Goal: Information Seeking & Learning: Learn about a topic

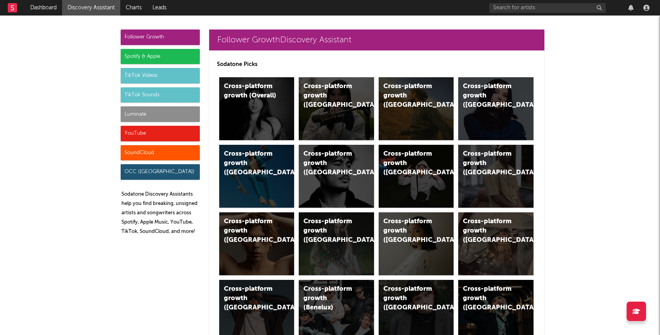
click at [138, 114] on div "Luminate" at bounding box center [160, 114] width 79 height 16
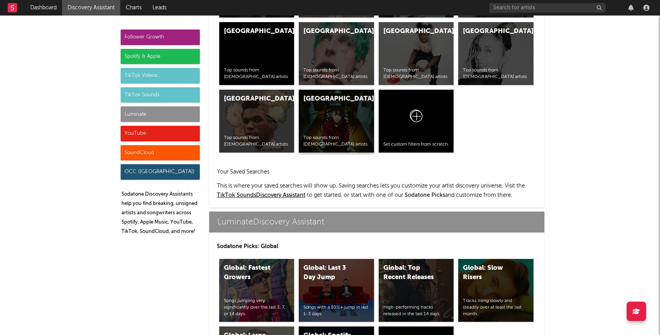
scroll to position [3443, 0]
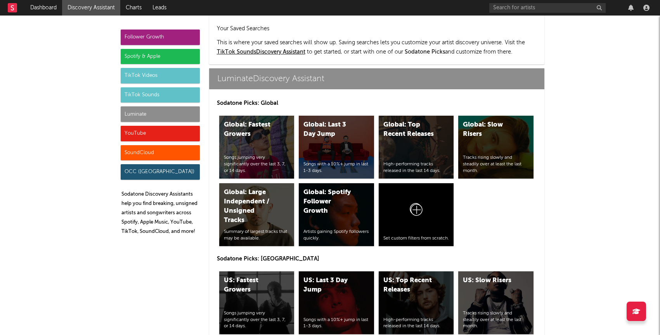
click at [400, 276] on div "US: Top Recent Releases" at bounding box center [409, 285] width 53 height 19
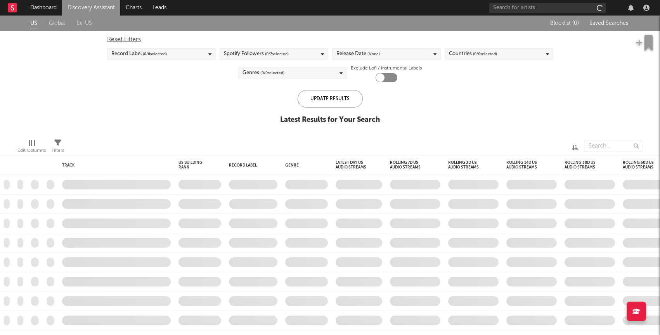
checkbox input "true"
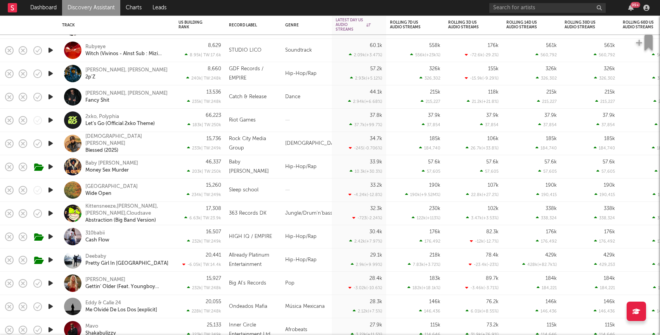
click at [80, 10] on link "Discovery Assistant" at bounding box center [91, 8] width 58 height 16
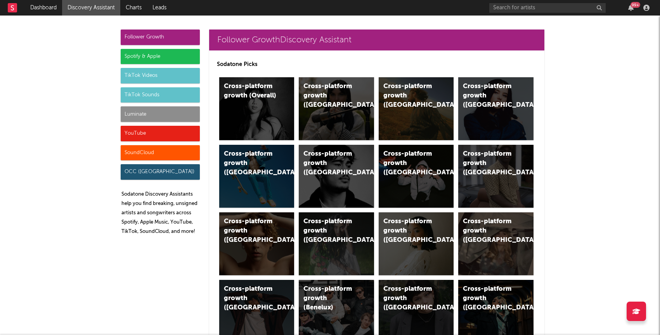
click at [149, 116] on div "Luminate" at bounding box center [160, 114] width 79 height 16
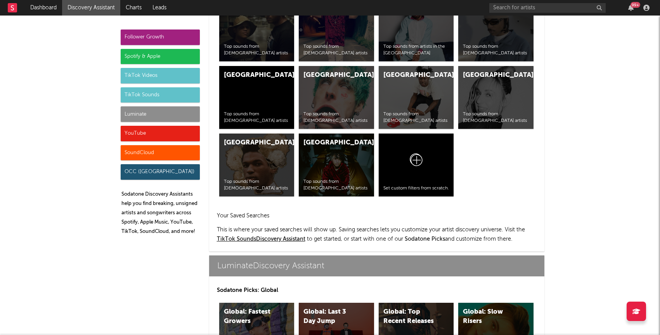
scroll to position [3443, 0]
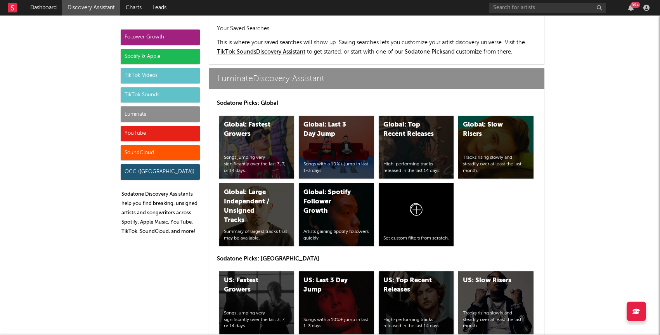
click at [412, 271] on div "US: Top Recent Releases High-performing tracks released in the last 14 days." at bounding box center [416, 302] width 75 height 63
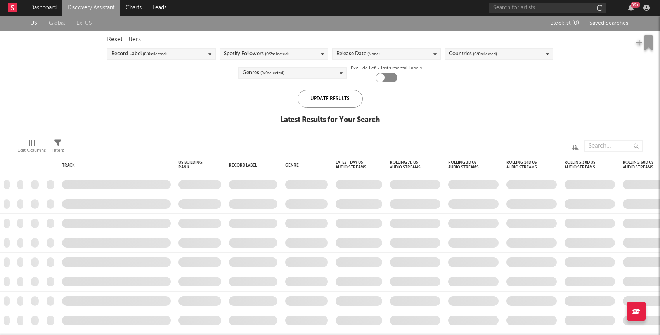
checkbox input "true"
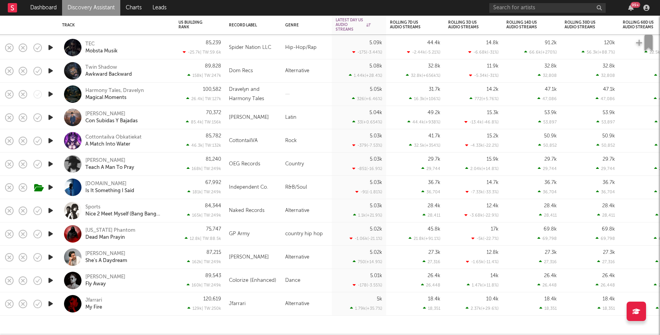
click at [53, 303] on icon "button" at bounding box center [51, 304] width 8 height 10
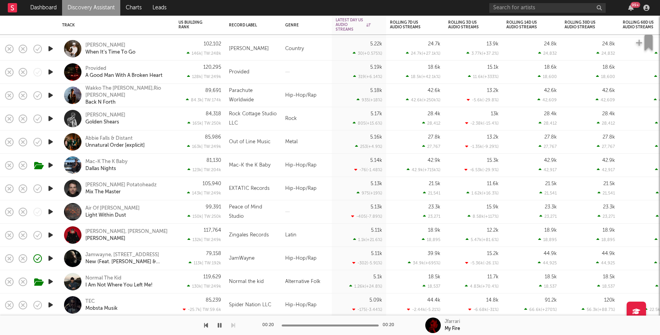
click at [51, 188] on icon "button" at bounding box center [51, 188] width 8 height 10
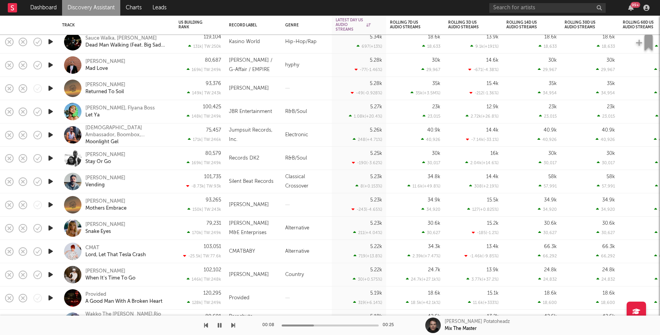
click at [50, 157] on icon "button" at bounding box center [51, 158] width 8 height 10
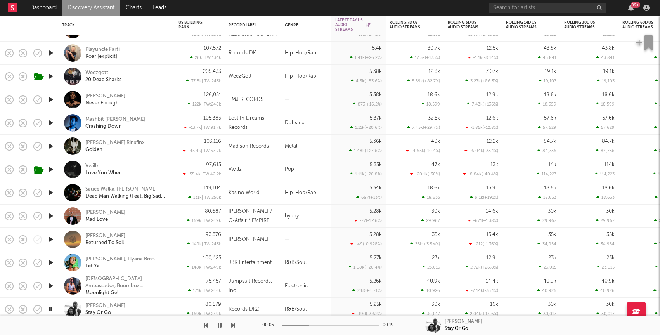
click at [51, 77] on icon "button" at bounding box center [51, 76] width 8 height 10
click at [145, 74] on div "Weezgotti 20 Dead Sharks" at bounding box center [126, 76] width 83 height 14
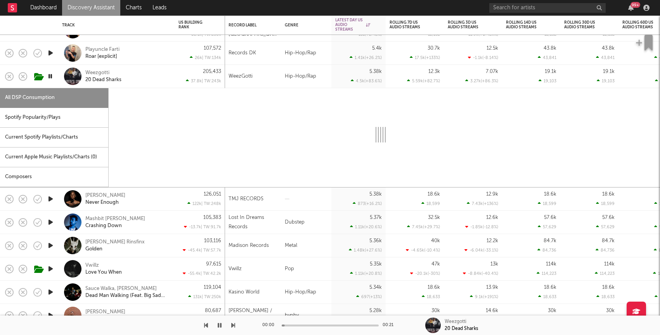
select select "1w"
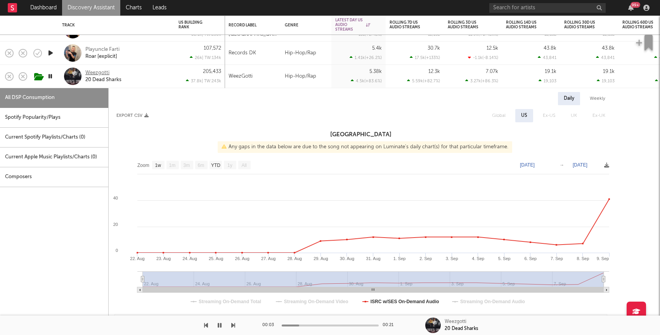
click at [103, 72] on div "Weezgotti" at bounding box center [97, 72] width 24 height 7
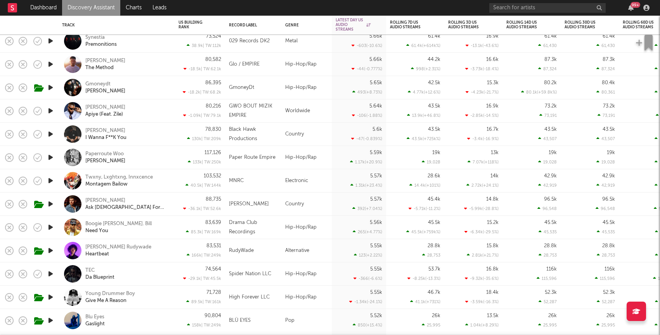
click at [154, 92] on div "Gmoneydt Top Rank" at bounding box center [126, 88] width 83 height 14
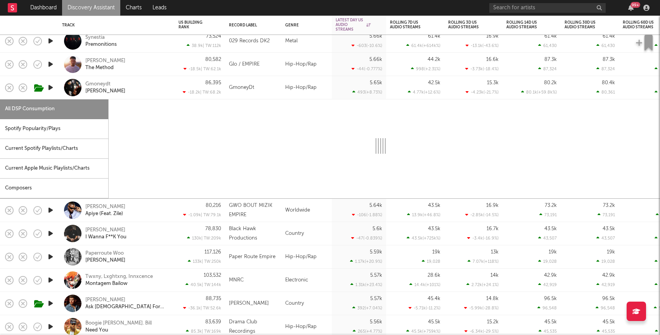
select select "1w"
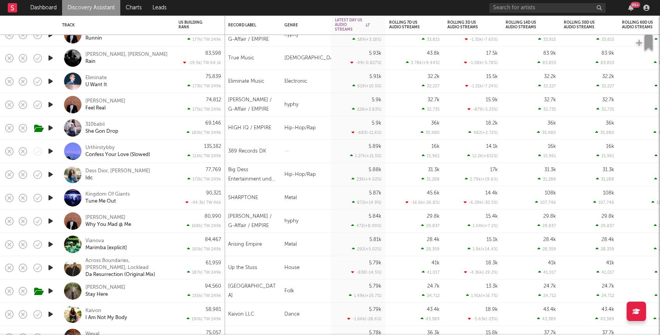
click at [51, 152] on icon "button" at bounding box center [51, 151] width 8 height 10
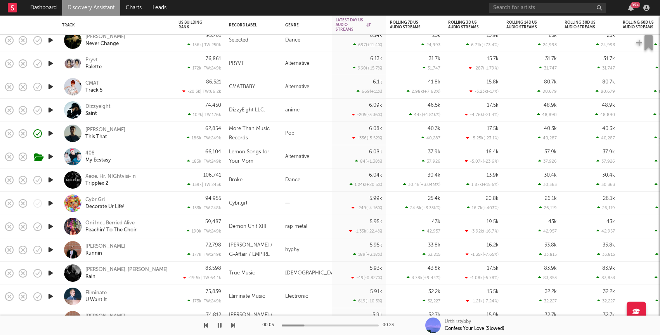
click at [50, 109] on icon "button" at bounding box center [51, 110] width 8 height 10
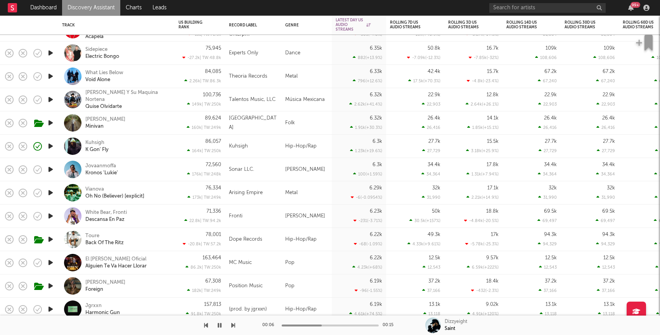
click at [50, 147] on icon "button" at bounding box center [51, 146] width 8 height 10
click at [159, 140] on div "Kuhsigh K Gon' Fly" at bounding box center [126, 146] width 83 height 14
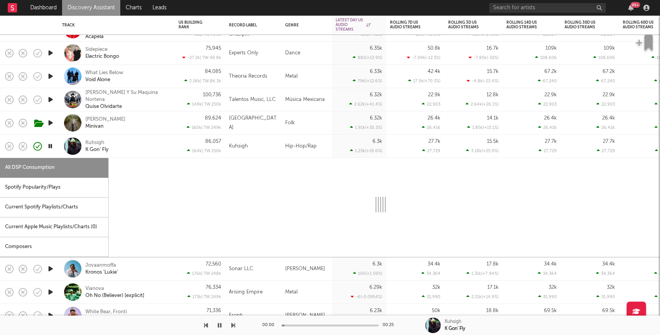
select select "1w"
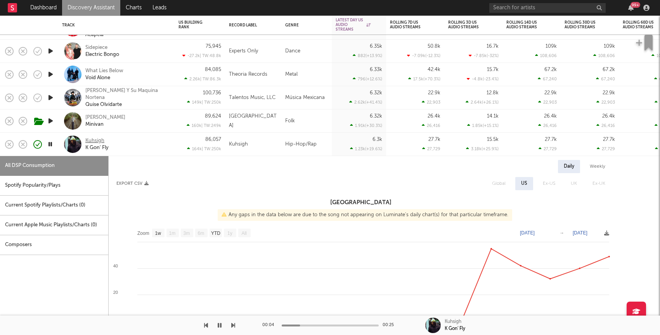
click at [98, 142] on div "Kuhsigh" at bounding box center [94, 140] width 19 height 7
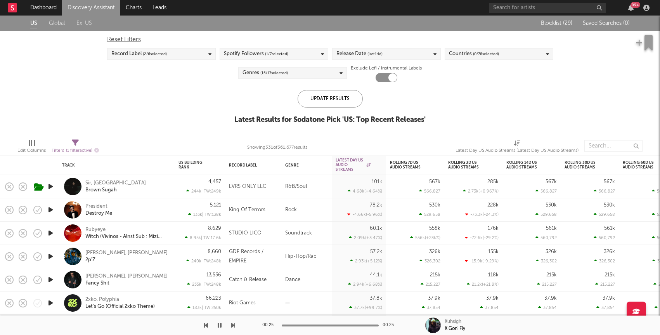
click at [100, 8] on link "Discovery Assistant" at bounding box center [91, 8] width 58 height 16
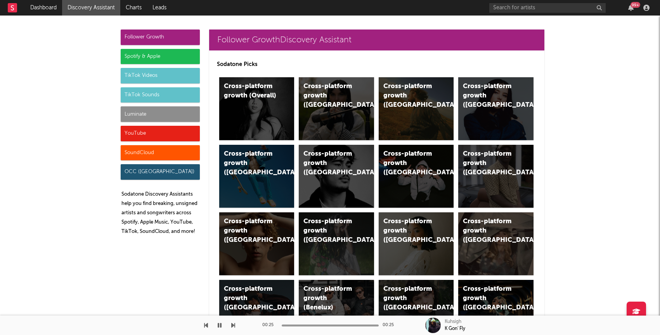
click at [133, 111] on div "Luminate" at bounding box center [160, 114] width 79 height 16
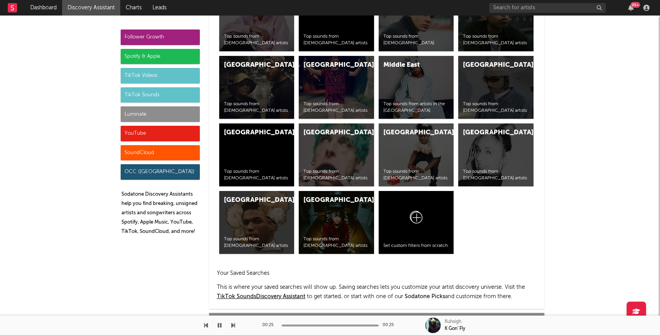
scroll to position [3443, 0]
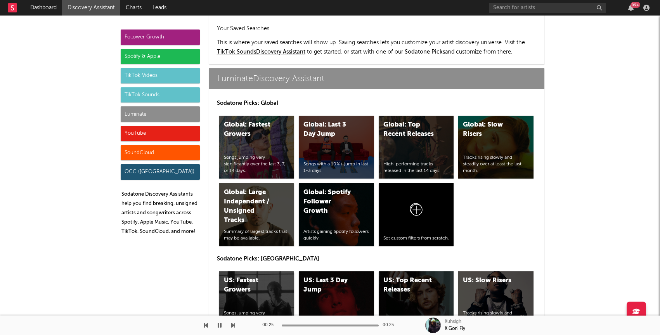
click at [267, 276] on div "US: Fastest Growers" at bounding box center [250, 285] width 53 height 19
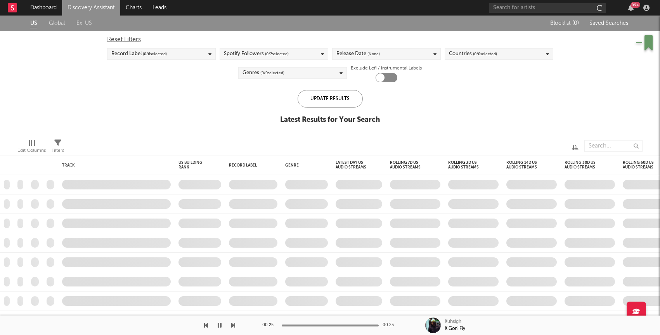
checkbox input "true"
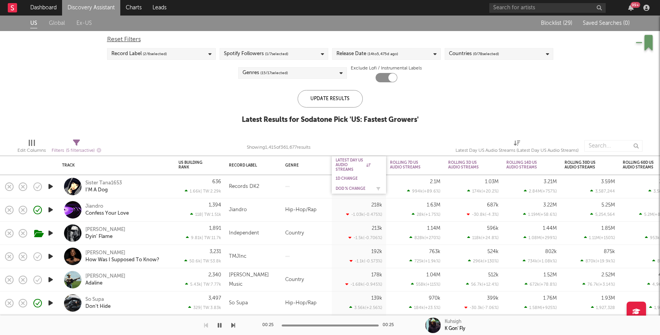
click at [349, 187] on div "DoD % Change" at bounding box center [353, 188] width 35 height 5
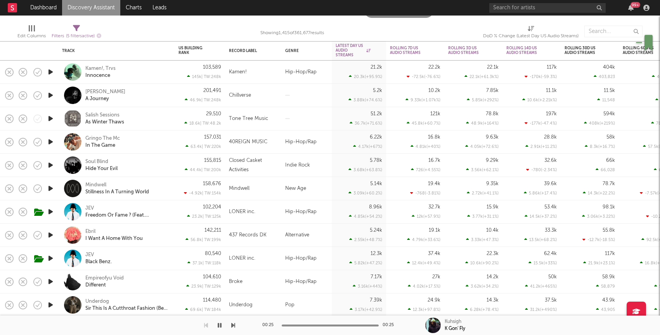
click at [48, 142] on icon "button" at bounding box center [51, 142] width 8 height 10
click at [158, 136] on div "Gringo The Mc In The Game" at bounding box center [126, 142] width 83 height 14
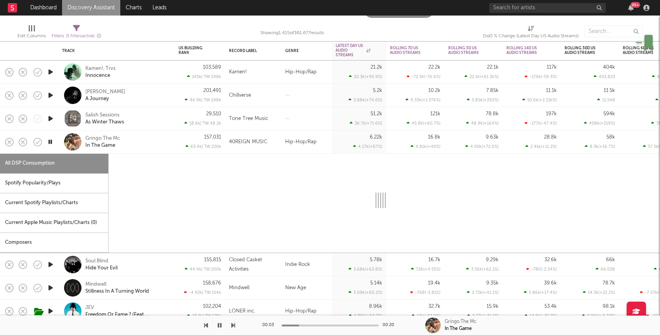
select select "1w"
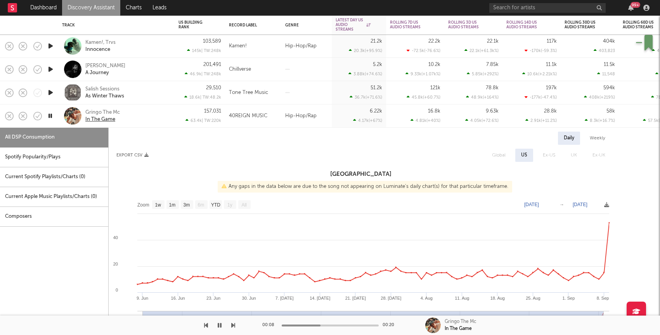
click at [97, 120] on div "In The Game" at bounding box center [100, 119] width 30 height 7
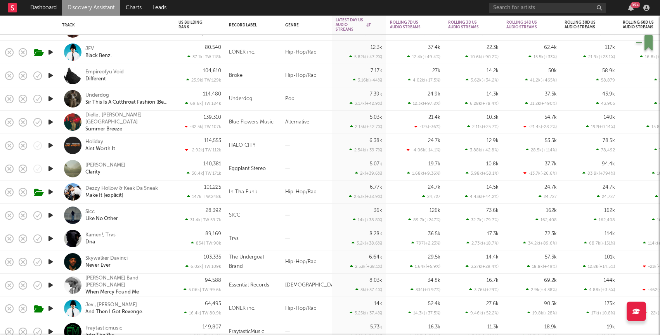
click at [47, 219] on icon "button" at bounding box center [51, 215] width 8 height 10
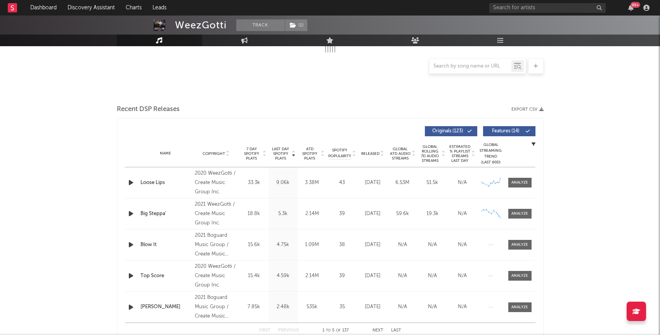
scroll to position [208, 0]
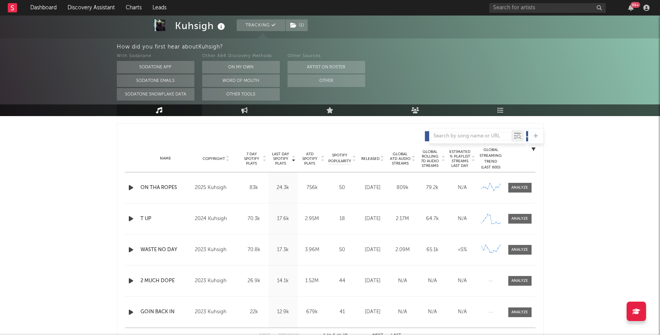
select select "6m"
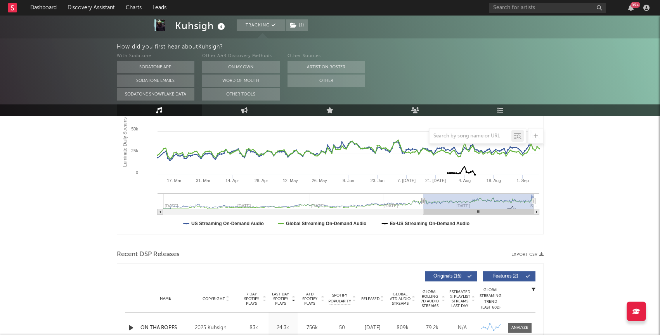
scroll to position [149, 0]
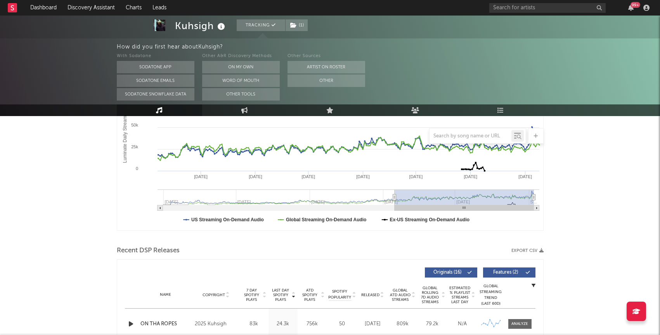
drag, startPoint x: 422, startPoint y: 198, endPoint x: 213, endPoint y: 223, distance: 211.0
click at [213, 223] on icon "Created with Highcharts 10.3.3 Luminate Daily Streams Luminate Daily Consumptio…" at bounding box center [330, 152] width 426 height 155
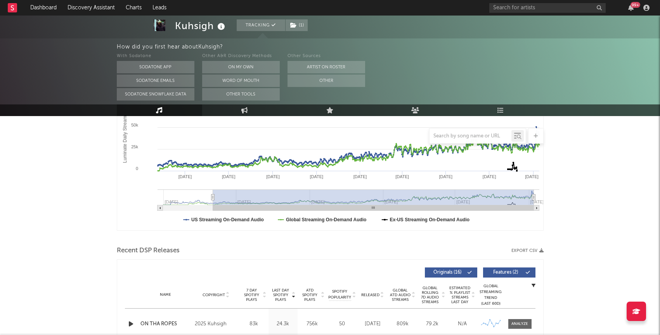
type input "2024-03-23"
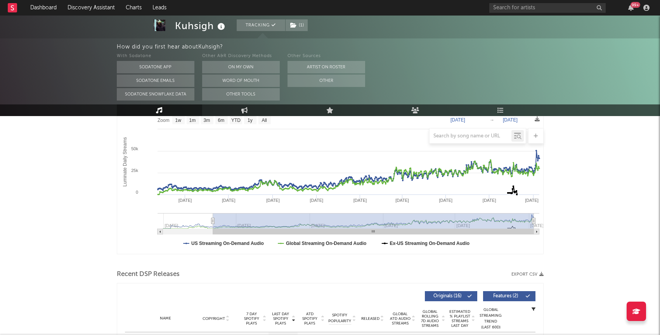
scroll to position [126, 0]
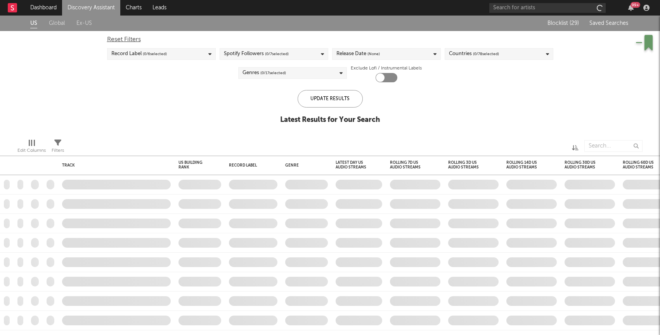
checkbox input "true"
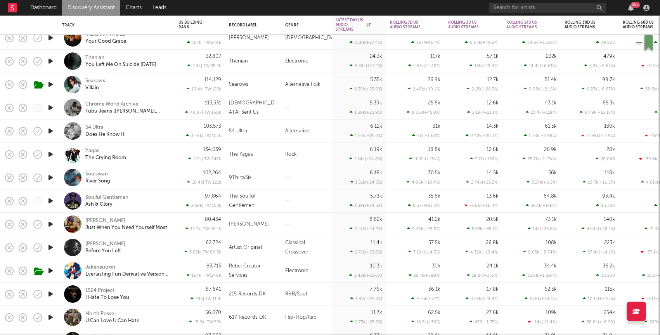
click at [46, 293] on div at bounding box center [51, 293] width 16 height 23
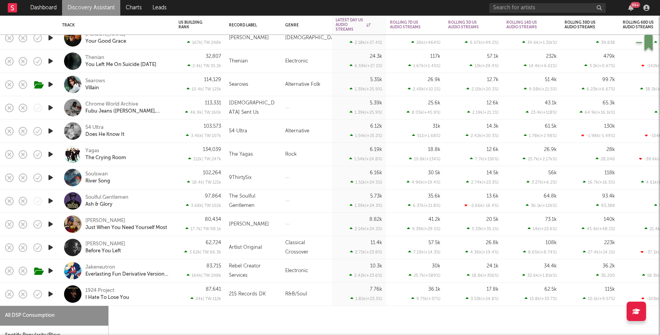
select select "1w"
click at [50, 294] on icon "button" at bounding box center [51, 294] width 8 height 10
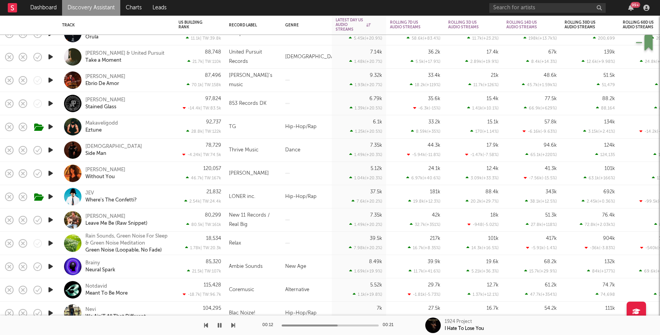
click at [87, 10] on link "Discovery Assistant" at bounding box center [91, 8] width 58 height 16
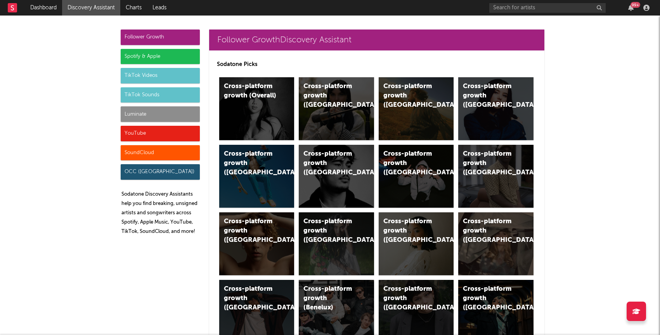
click at [136, 137] on div "YouTube" at bounding box center [160, 134] width 79 height 16
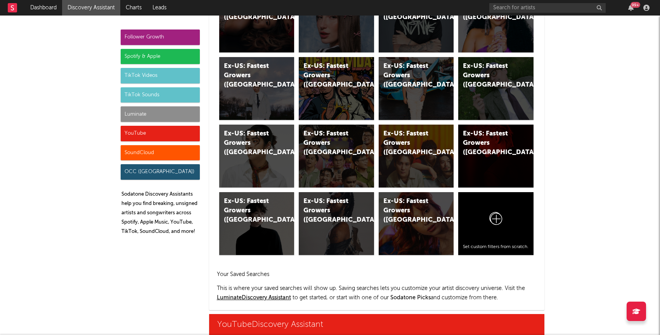
scroll to position [4417, 0]
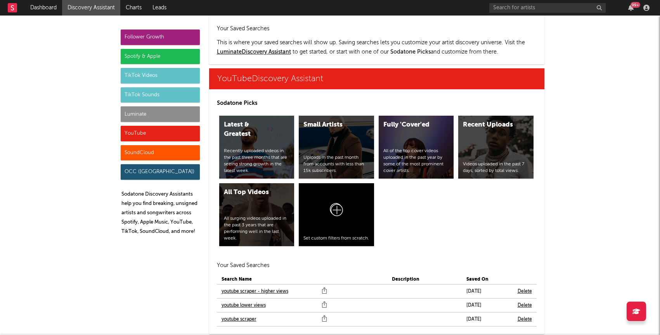
click at [248, 315] on link "youtube scraper" at bounding box center [238, 319] width 35 height 9
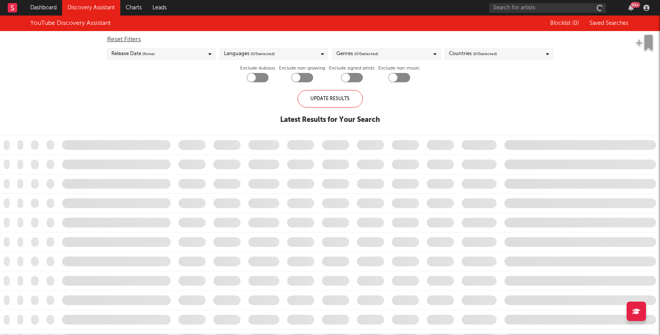
checkbox input "true"
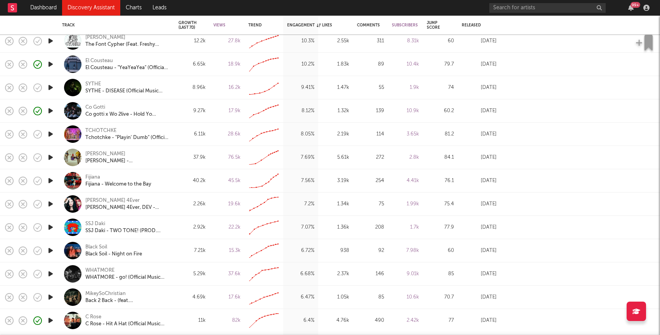
click at [48, 203] on icon "button" at bounding box center [51, 204] width 8 height 10
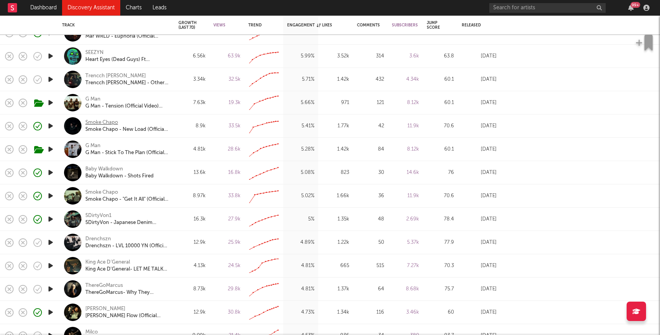
click at [100, 123] on div "Smoke Chapo" at bounding box center [101, 122] width 33 height 7
click at [51, 9] on link "Dashboard" at bounding box center [43, 8] width 37 height 16
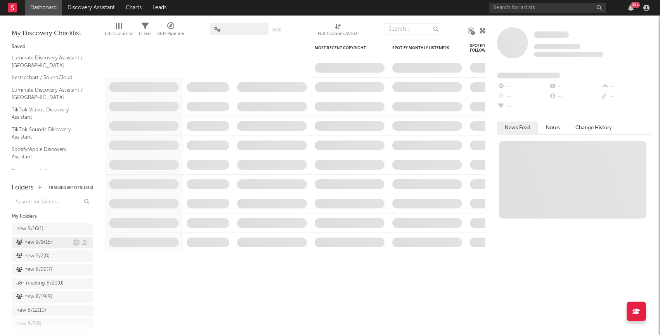
click at [57, 241] on div "new 9/9 ( 15 )" at bounding box center [44, 242] width 57 height 9
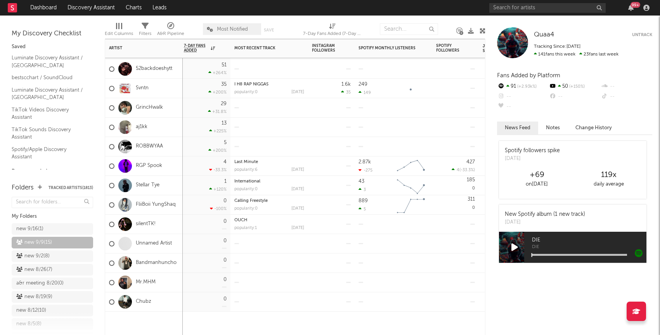
click at [135, 301] on div at bounding box center [124, 302] width 21 height 14
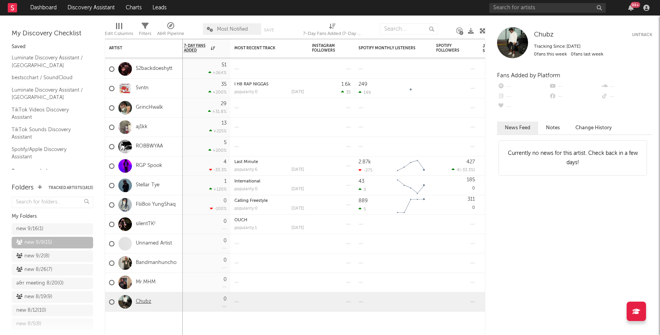
click at [141, 301] on link "Chubz" at bounding box center [144, 301] width 16 height 7
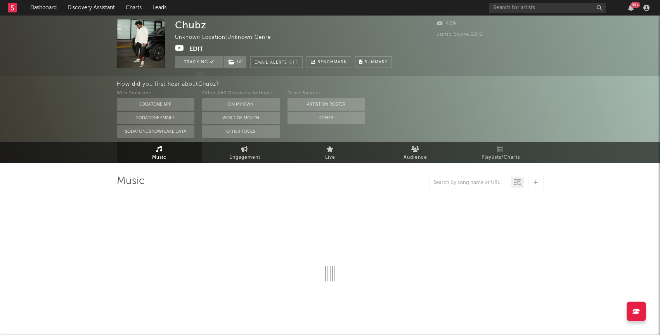
select select "1w"
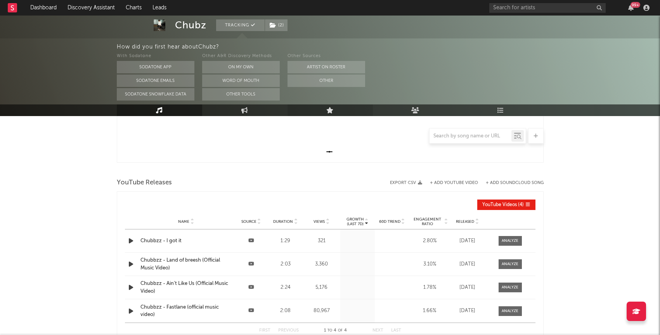
scroll to position [282, 0]
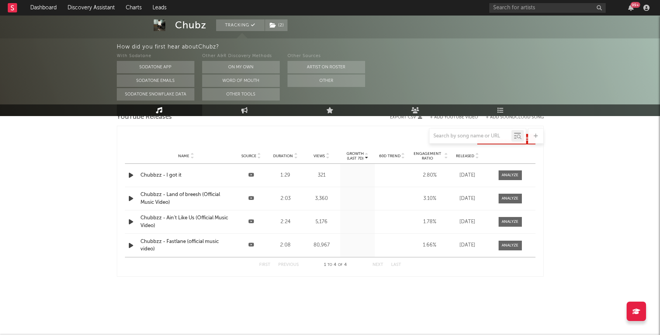
click at [319, 156] on span "Views" at bounding box center [318, 156] width 11 height 5
click at [39, 6] on link "Dashboard" at bounding box center [43, 8] width 37 height 16
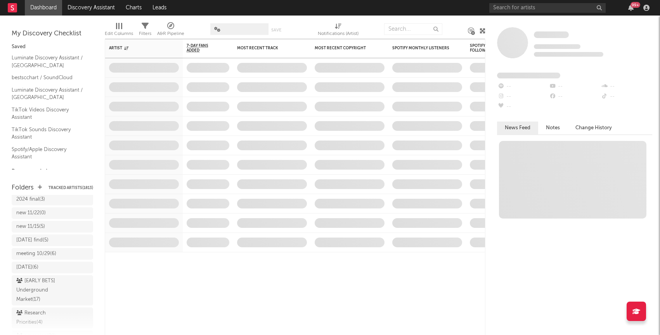
scroll to position [659, 0]
click at [48, 286] on div "Research Priorities ( 4 )" at bounding box center [43, 295] width 55 height 19
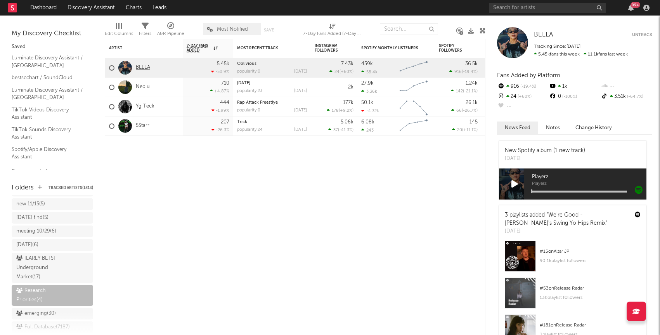
click at [144, 66] on link "BELLA" at bounding box center [143, 67] width 14 height 7
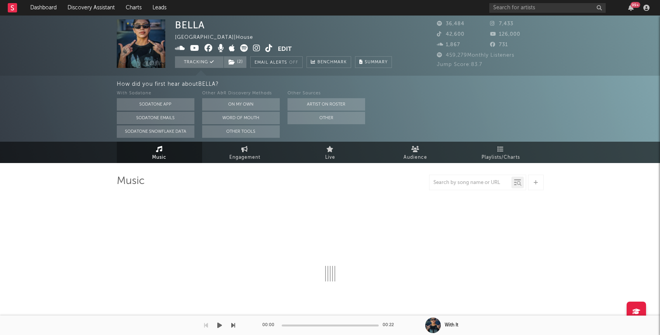
select select "6m"
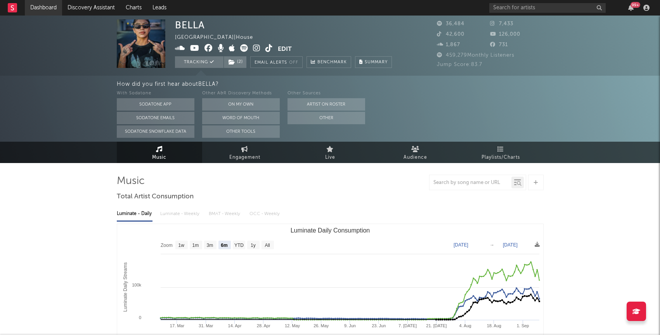
click at [53, 3] on link "Dashboard" at bounding box center [43, 8] width 37 height 16
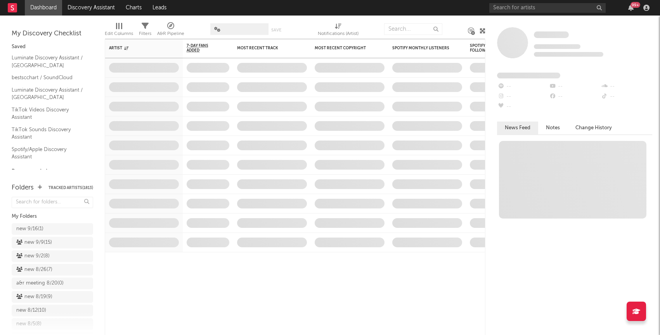
drag, startPoint x: 44, startPoint y: 241, endPoint x: 45, endPoint y: 202, distance: 38.4
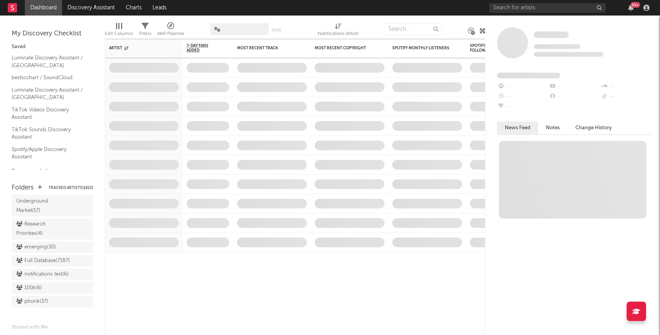
scroll to position [726, 0]
click at [39, 221] on div "Research Priorities ( 4 )" at bounding box center [43, 228] width 55 height 19
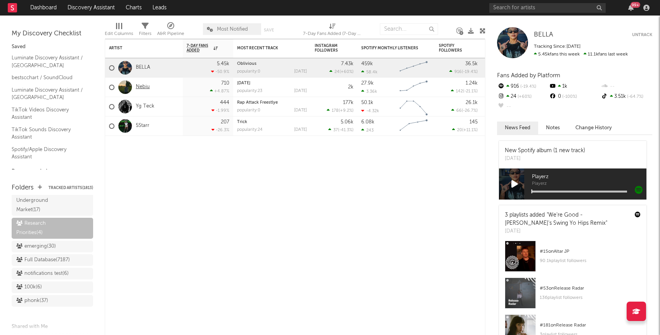
click at [141, 89] on link "Nebiu" at bounding box center [143, 87] width 14 height 7
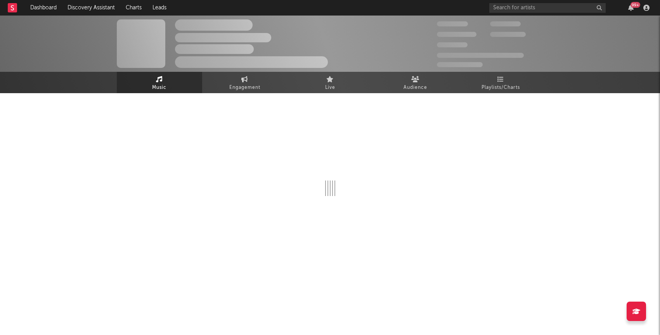
select select "1w"
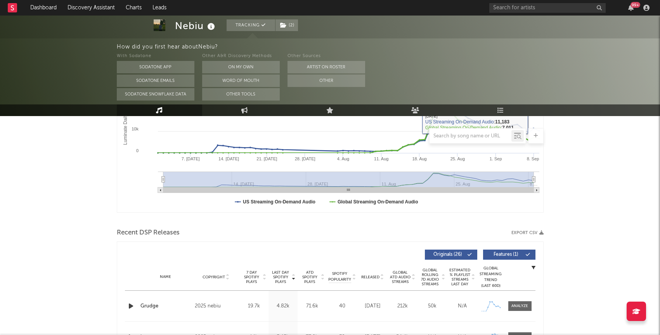
scroll to position [213, 0]
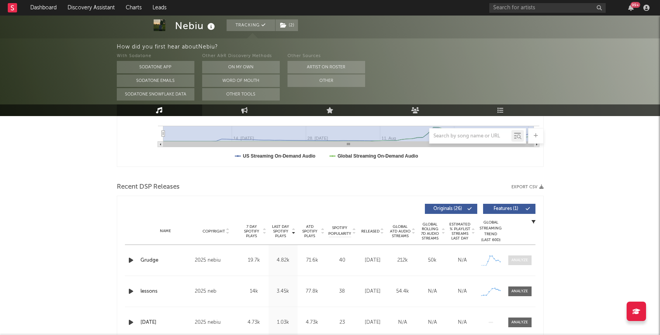
click at [525, 261] on div at bounding box center [519, 260] width 17 height 6
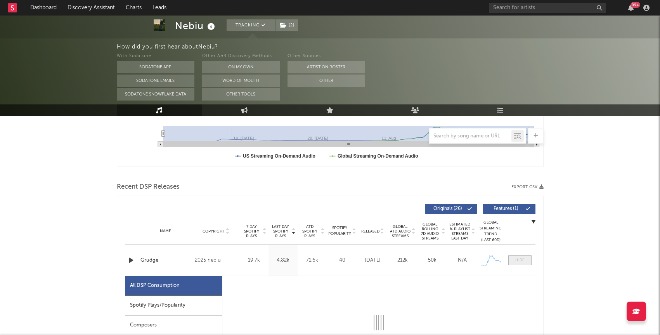
select select "1w"
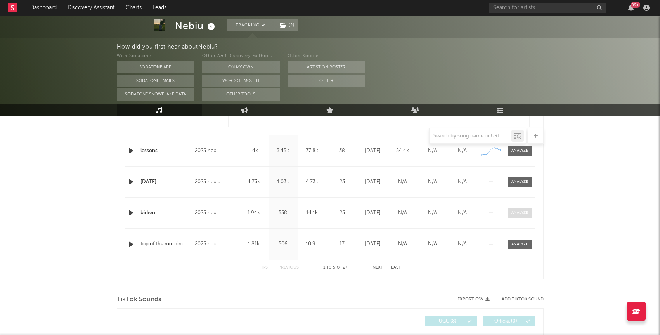
scroll to position [721, 0]
click at [519, 152] on div at bounding box center [519, 152] width 17 height 6
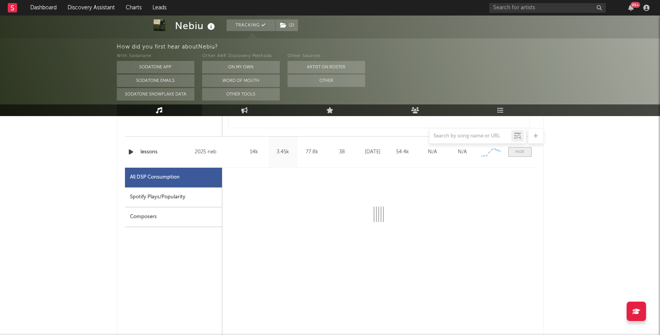
select select "1w"
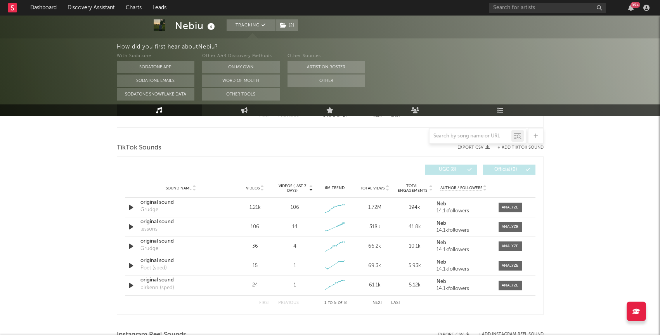
scroll to position [1247, 0]
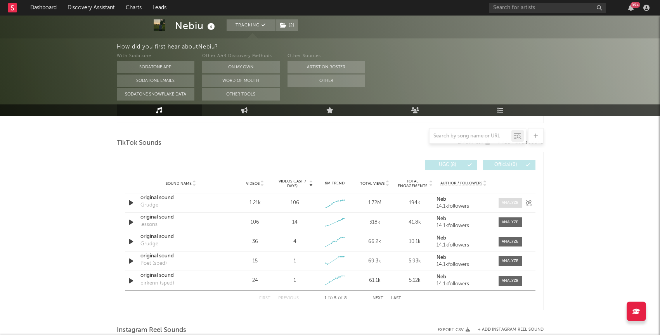
click at [507, 201] on div at bounding box center [510, 203] width 17 height 6
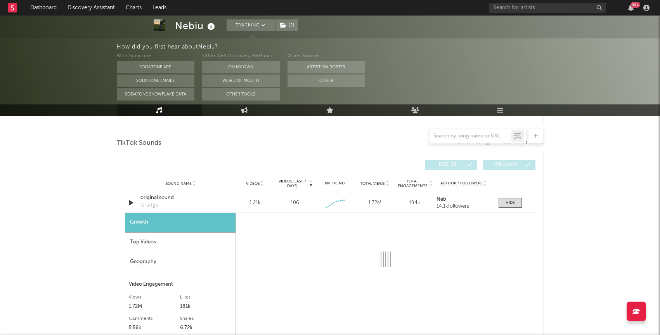
select select "1w"
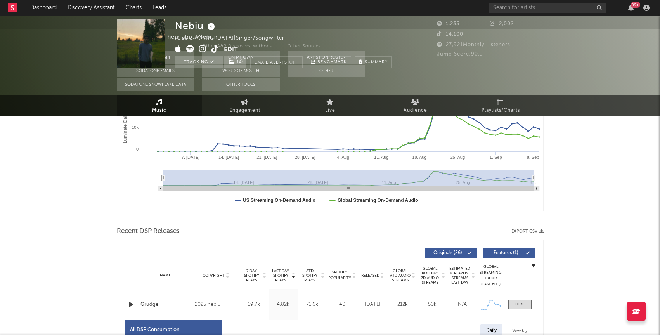
scroll to position [0, 0]
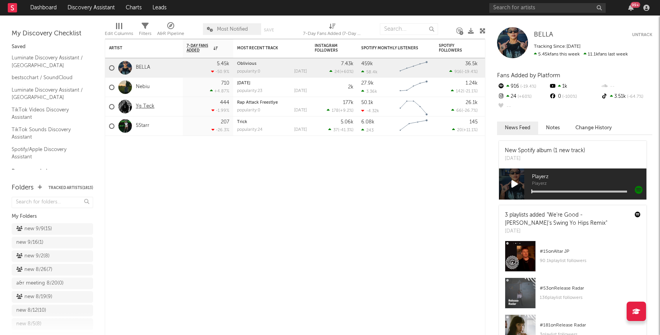
click at [148, 105] on link "Yg Teck" at bounding box center [145, 106] width 19 height 7
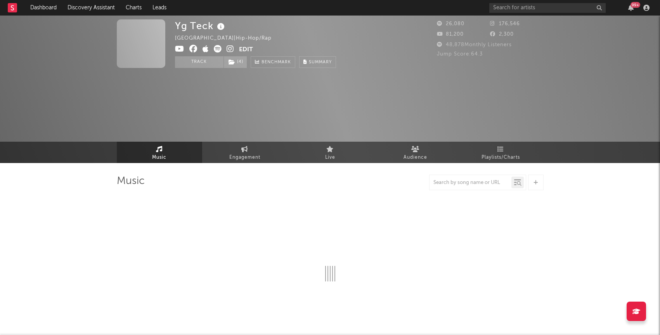
select select "6m"
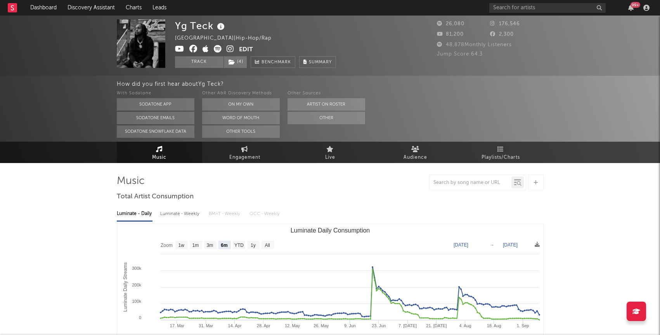
select select "6m"
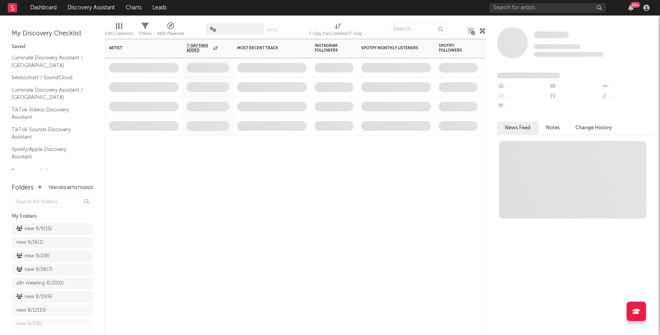
click at [138, 123] on span at bounding box center [144, 125] width 78 height 19
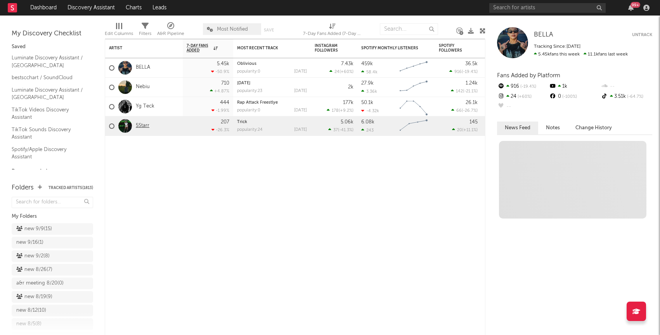
click at [138, 127] on link "5Starr" at bounding box center [143, 126] width 14 height 7
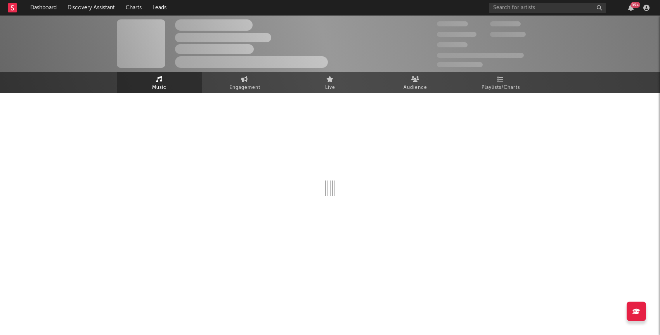
select select "1w"
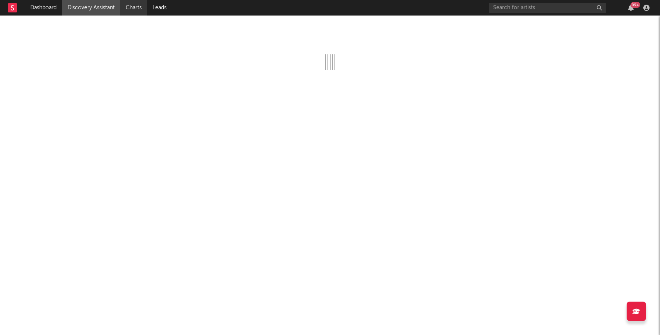
click at [127, 12] on link "Charts" at bounding box center [133, 8] width 27 height 16
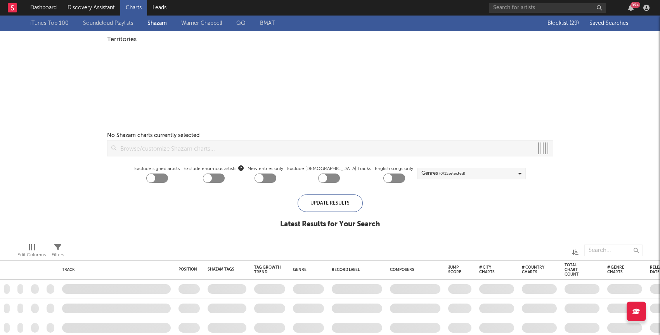
checkbox input "true"
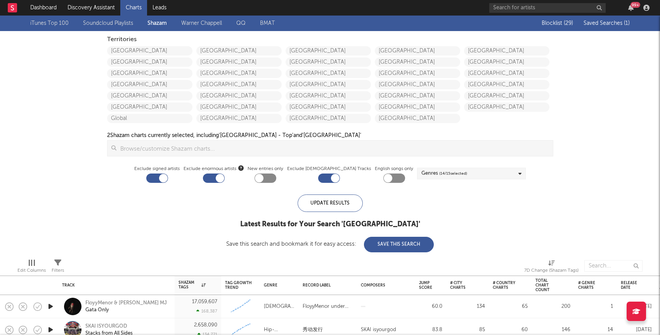
click at [600, 22] on span "Saved Searches ( 1 )" at bounding box center [606, 23] width 46 height 5
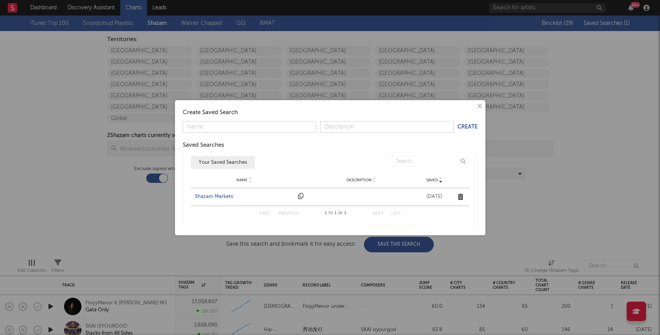
click at [215, 196] on div "Shazam Markets" at bounding box center [245, 197] width 100 height 8
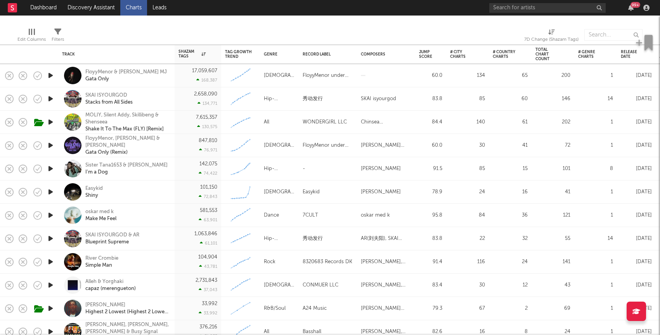
click at [52, 306] on icon "button" at bounding box center [51, 308] width 8 height 10
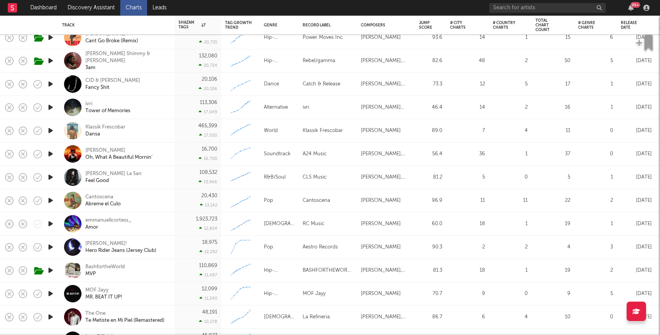
click at [50, 292] on icon "button" at bounding box center [51, 294] width 8 height 10
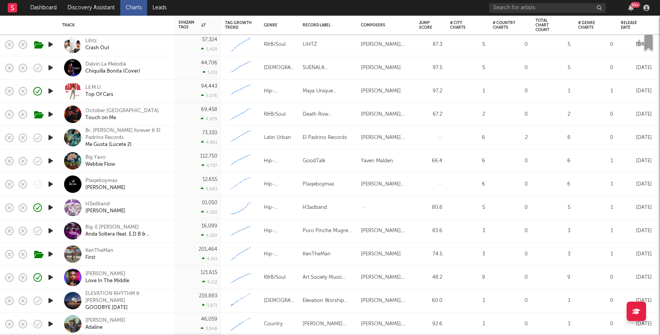
click at [164, 209] on div "H3adband Ian Lying" at bounding box center [126, 208] width 83 height 14
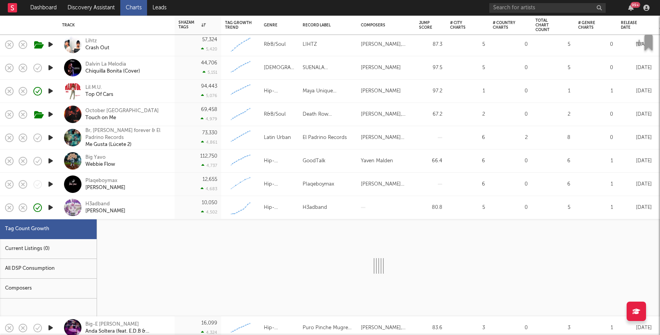
select select "1w"
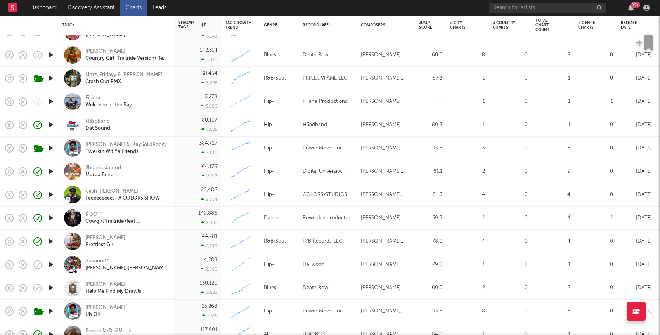
click at [324, 261] on div "Hallwood" at bounding box center [314, 264] width 22 height 9
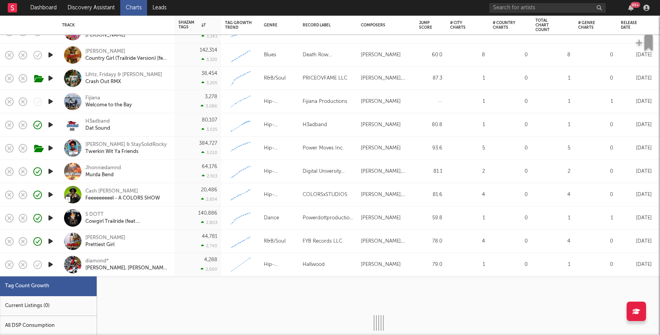
select select "1w"
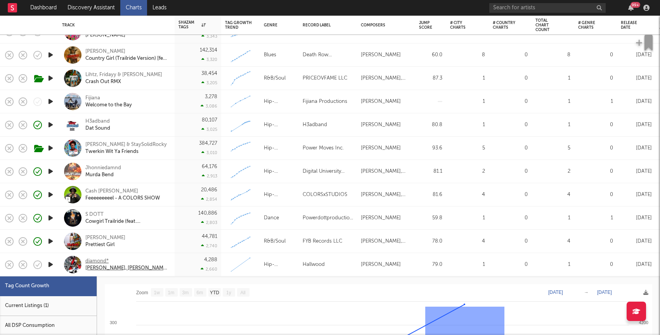
click at [97, 261] on div "diamond*" at bounding box center [126, 261] width 83 height 7
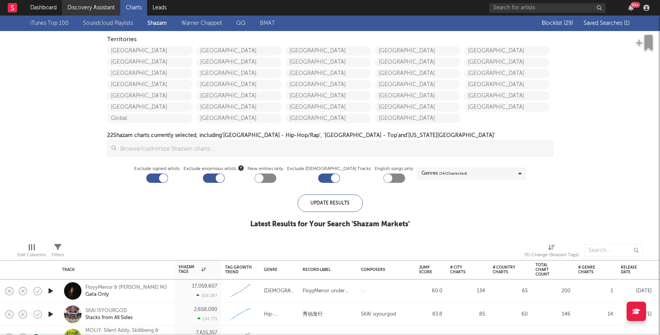
click at [90, 3] on link "Discovery Assistant" at bounding box center [91, 8] width 58 height 16
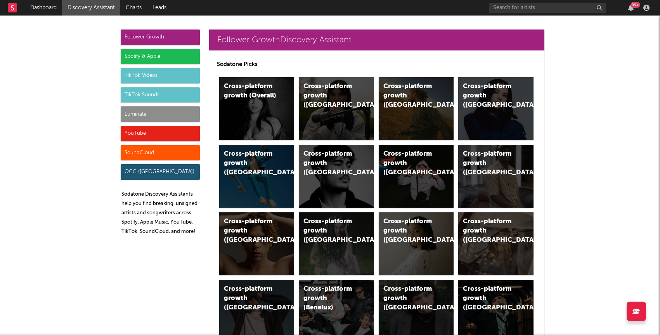
click at [180, 111] on div "Luminate" at bounding box center [160, 114] width 79 height 16
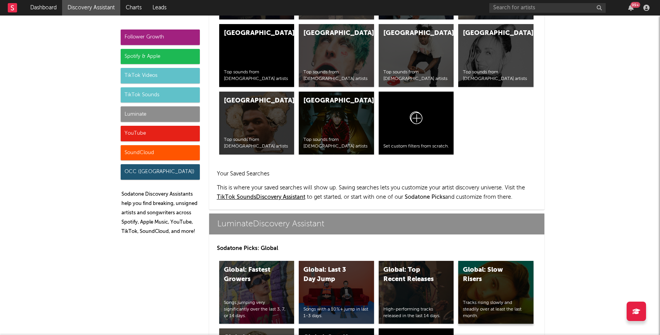
scroll to position [3443, 0]
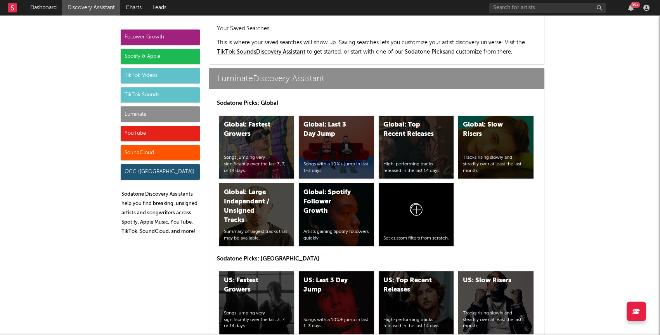
click at [272, 276] on div "US: Fastest Growers" at bounding box center [250, 285] width 53 height 19
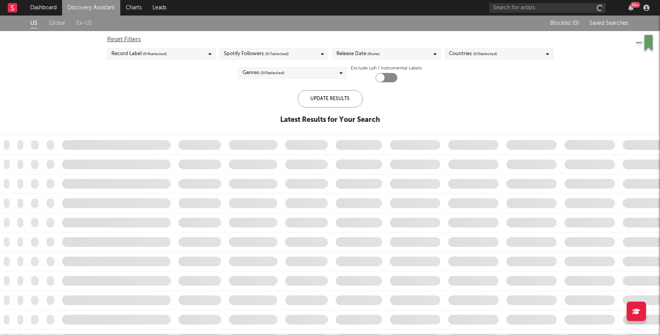
checkbox input "true"
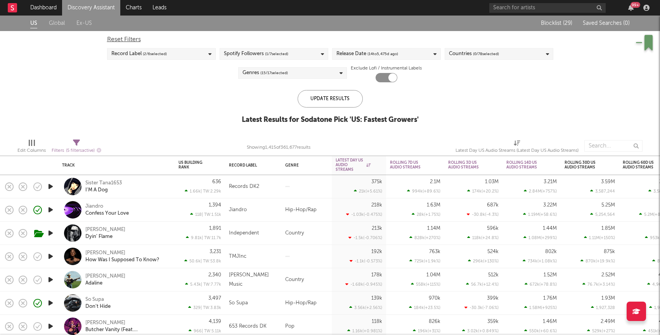
click at [174, 208] on div "Jiandro Confess Your Love" at bounding box center [116, 209] width 116 height 23
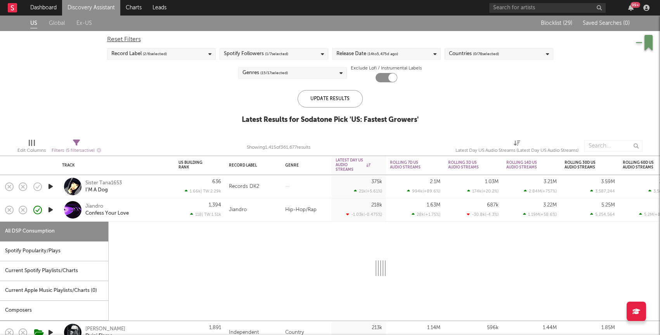
select select "1w"
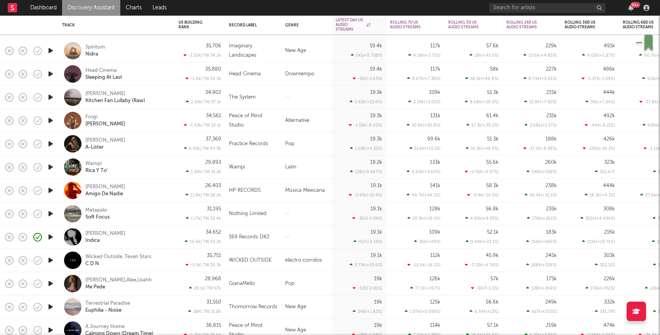
click at [137, 240] on div "Kai Raxx Indica" at bounding box center [126, 237] width 83 height 14
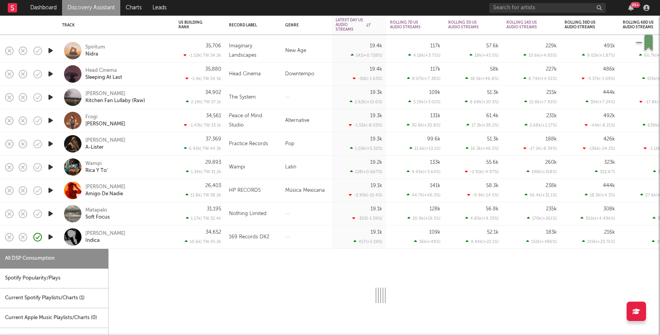
select select "1w"
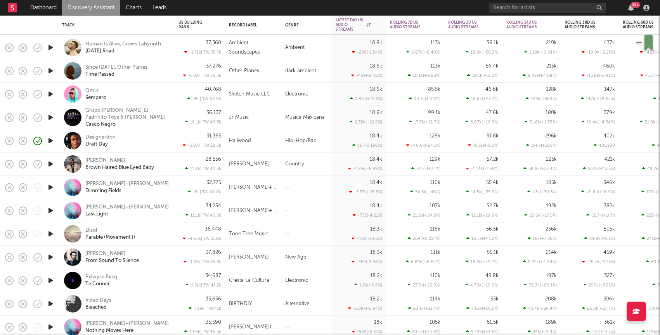
click at [142, 136] on div "Designerdon Draft Day" at bounding box center [126, 141] width 83 height 14
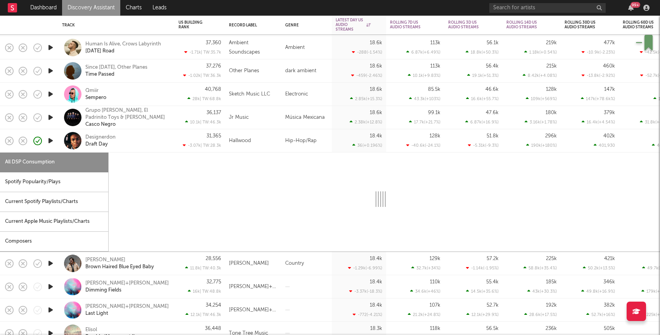
select select "1w"
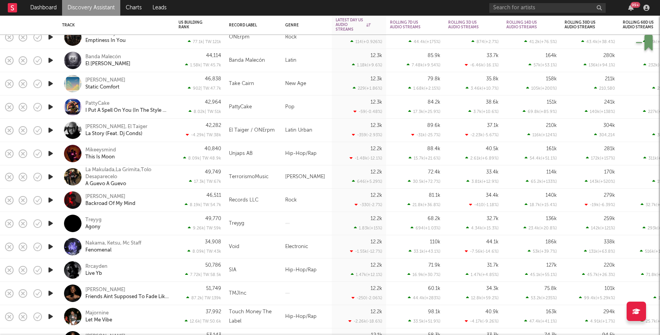
click at [51, 223] on icon "button" at bounding box center [51, 223] width 8 height 10
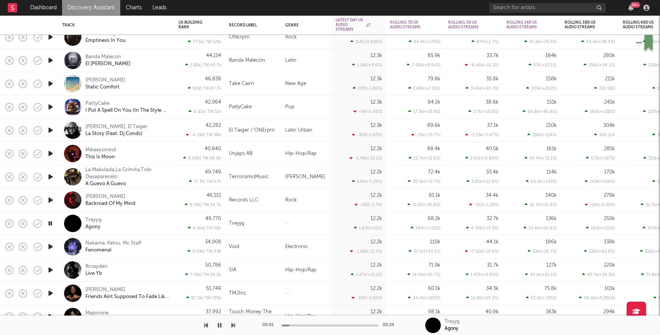
click at [141, 229] on div "Treyyg Agony" at bounding box center [126, 223] width 83 height 14
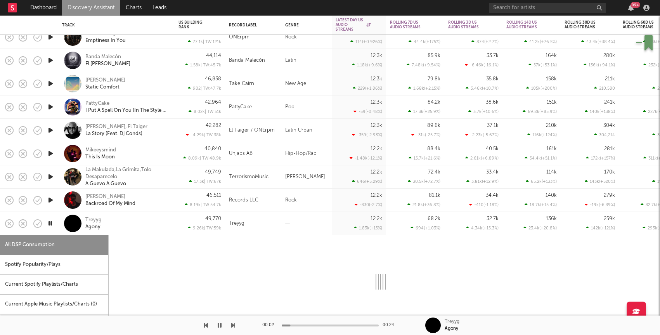
select select "1w"
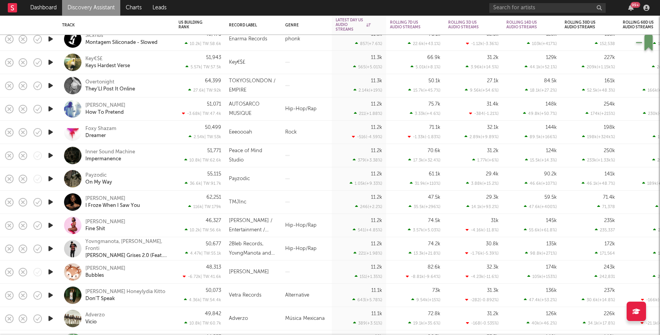
click at [53, 178] on icon "button" at bounding box center [51, 179] width 8 height 10
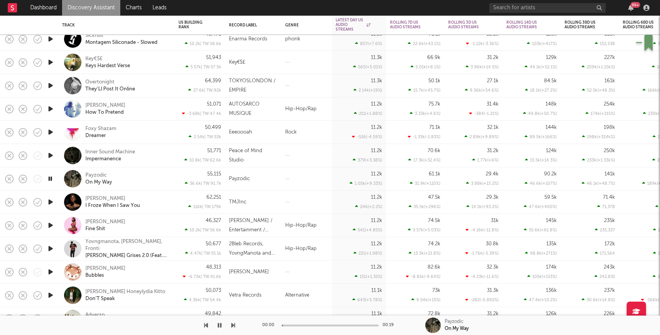
click at [138, 178] on div "Payzodic On My Way" at bounding box center [126, 179] width 83 height 14
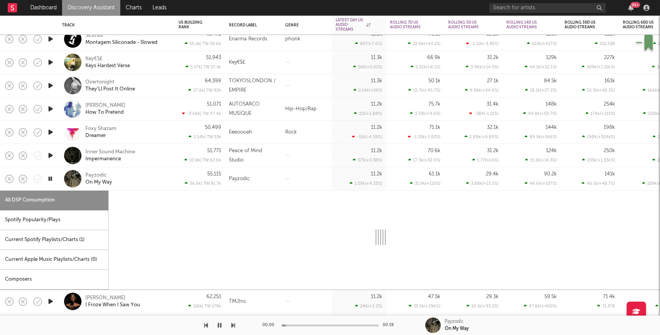
select select "1w"
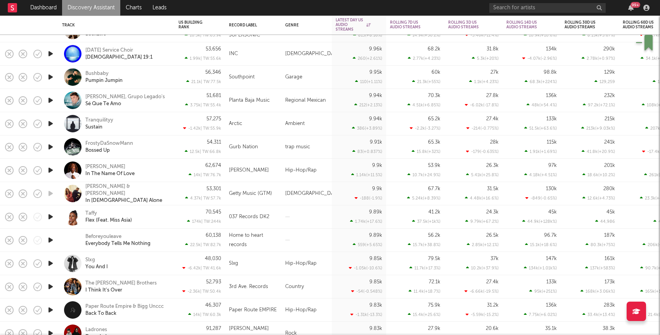
click at [49, 215] on icon "button" at bounding box center [51, 217] width 8 height 10
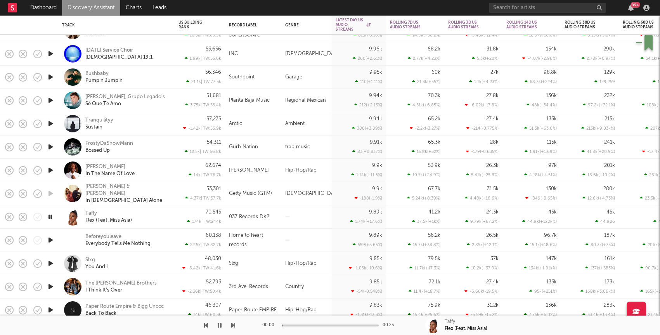
click at [165, 219] on div "Taffy Flex (Feat. Miss Asia)" at bounding box center [126, 217] width 83 height 14
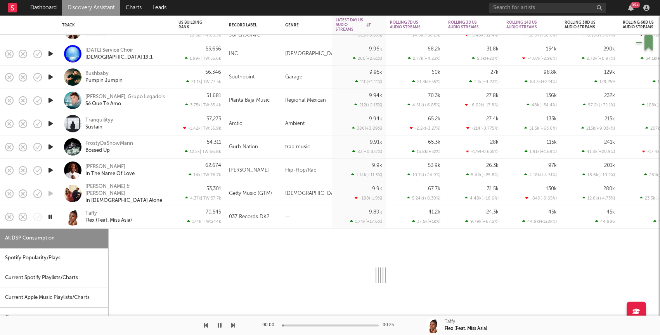
select select "1w"
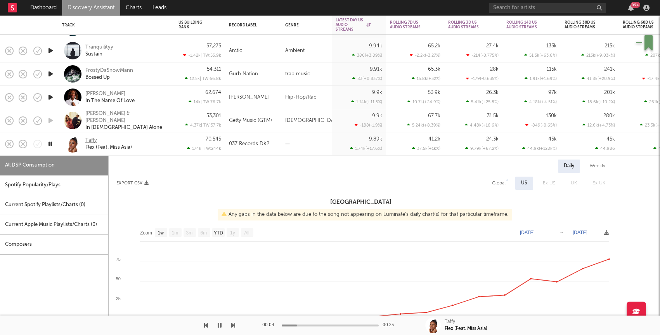
click at [90, 137] on div "Taffy" at bounding box center [91, 140] width 12 height 7
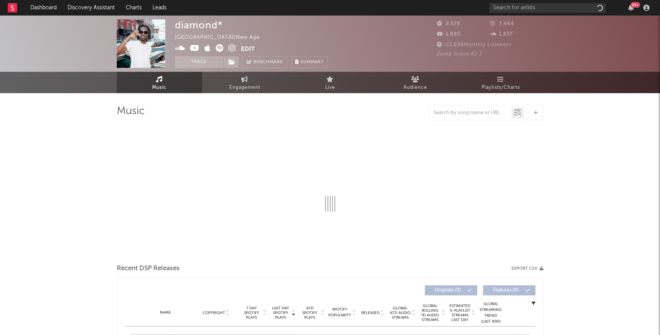
select select "1w"
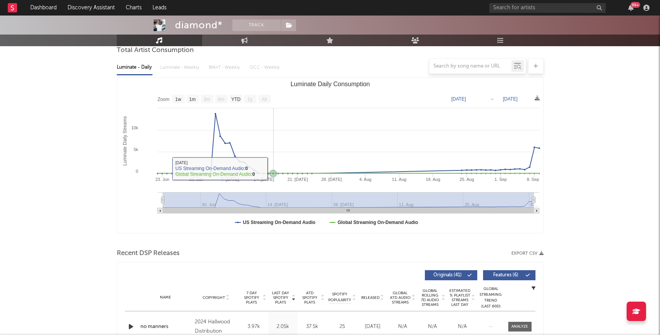
scroll to position [71, 0]
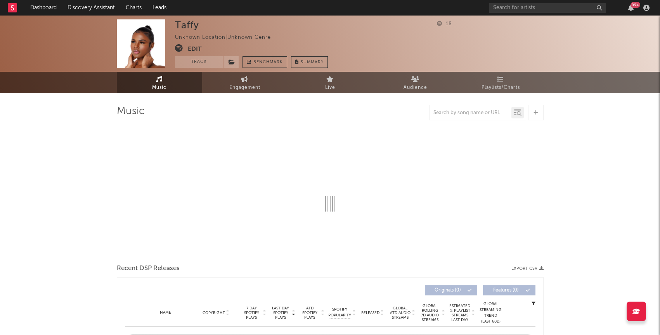
select select "1w"
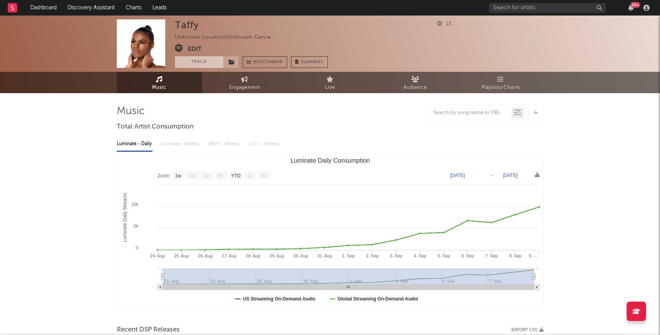
click at [203, 64] on button "Track" at bounding box center [199, 62] width 48 height 12
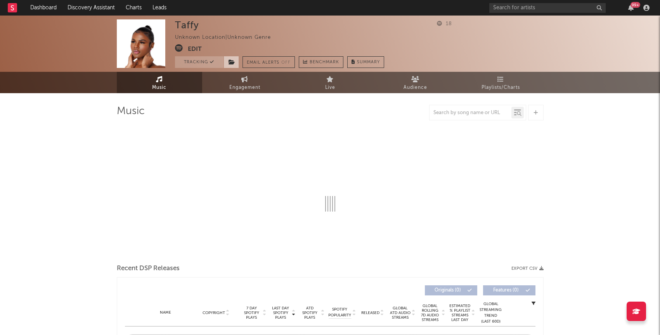
click at [236, 63] on span at bounding box center [231, 62] width 16 height 12
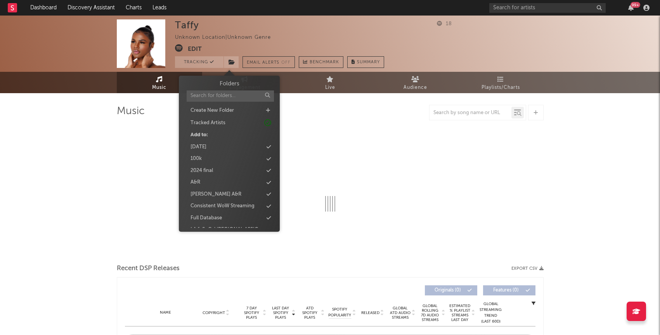
select select "1w"
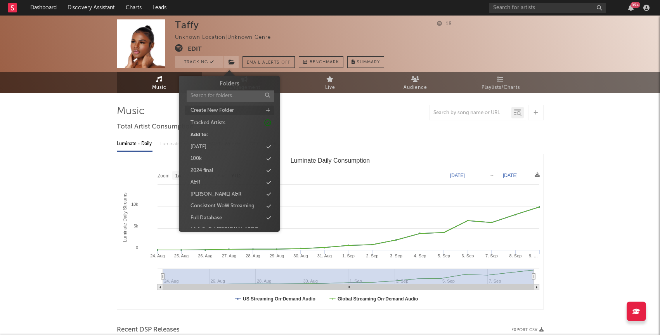
click at [269, 109] on icon at bounding box center [268, 110] width 4 height 5
type input "new 9/16"
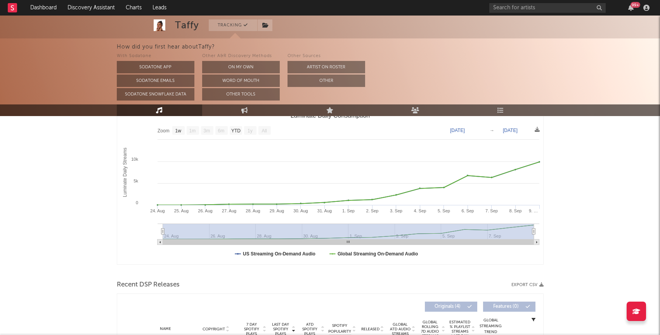
scroll to position [215, 0]
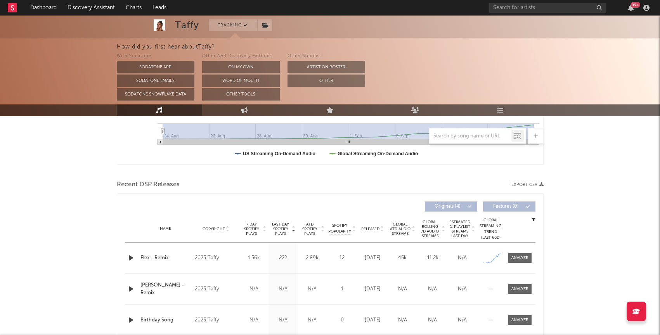
click at [57, 211] on div "Taffy Tracking Unknown Location | Unknown Genre Edit Tracking Email Alerts Off …" at bounding box center [330, 112] width 660 height 623
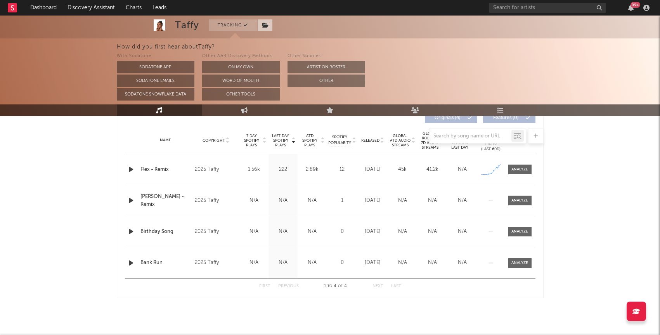
click at [268, 26] on icon at bounding box center [265, 24] width 7 height 5
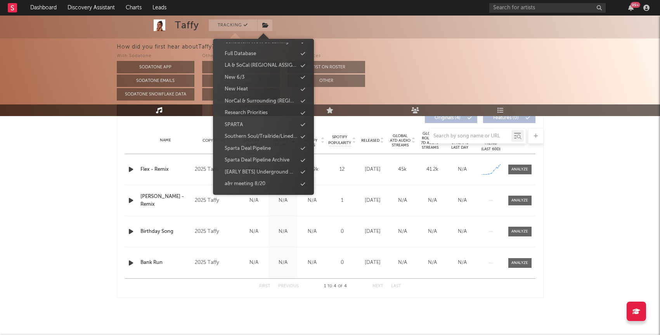
scroll to position [0, 0]
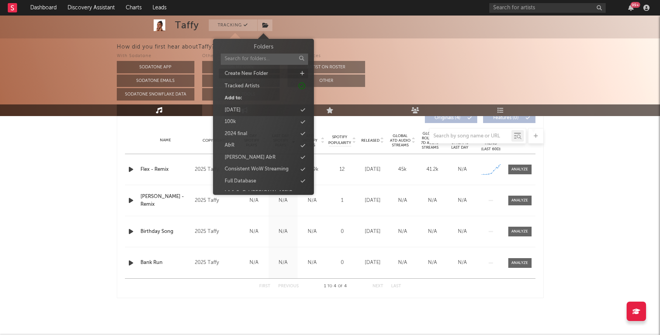
click at [302, 73] on icon at bounding box center [302, 73] width 4 height 5
type input "new 9/16"
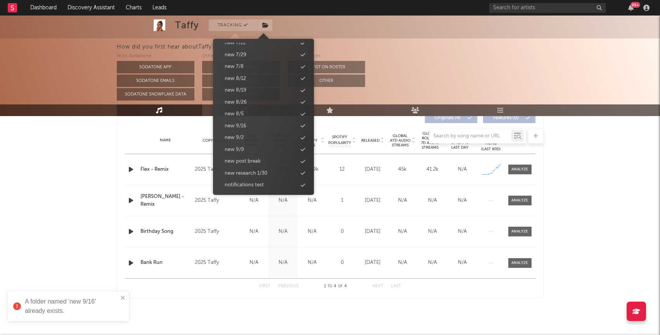
scroll to position [778, 0]
click at [250, 111] on div "new 9/16" at bounding box center [263, 113] width 89 height 10
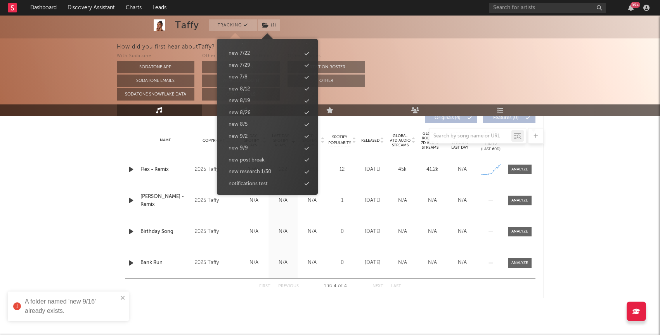
scroll to position [790, 0]
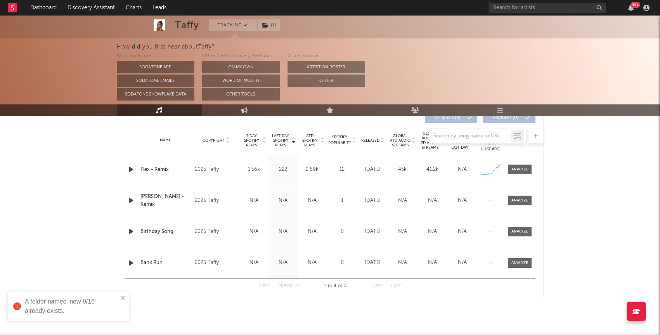
click at [91, 182] on div "Taffy Tracking ( 1 ) Unknown Location | Unknown Genre Edit Tracking ( 1 ) Email…" at bounding box center [330, 23] width 660 height 623
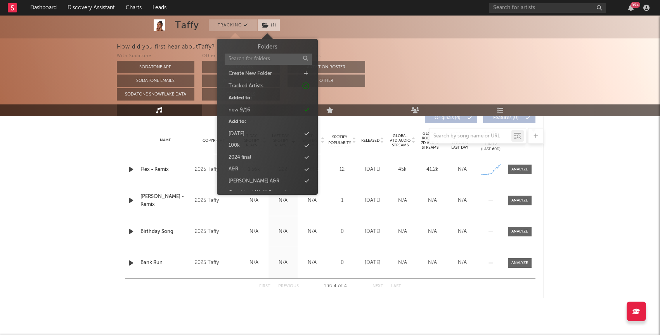
click at [271, 28] on span "( 1 )" at bounding box center [268, 25] width 23 height 12
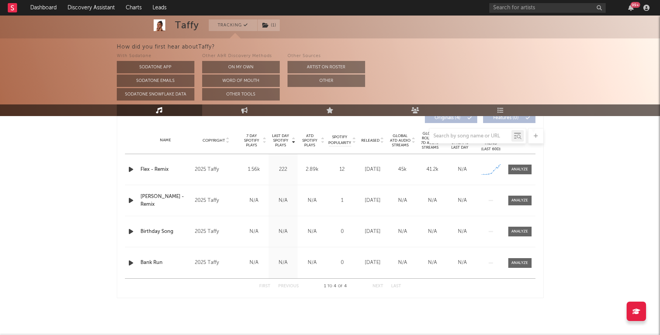
click at [80, 136] on div "Taffy Tracking ( 1 ) Unknown Location | Unknown Genre Edit Tracking ( 1 ) Email…" at bounding box center [330, 23] width 660 height 623
click at [82, 5] on link "Discovery Assistant" at bounding box center [91, 8] width 58 height 16
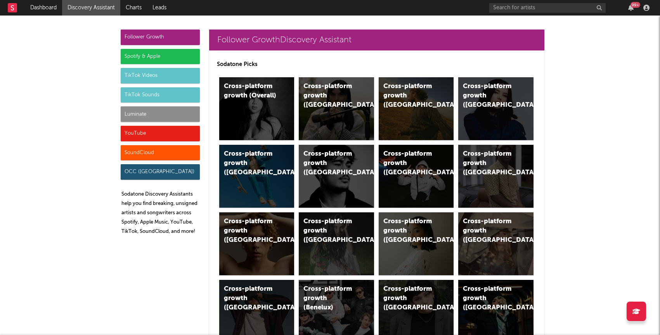
click at [143, 114] on div "Luminate" at bounding box center [160, 114] width 79 height 16
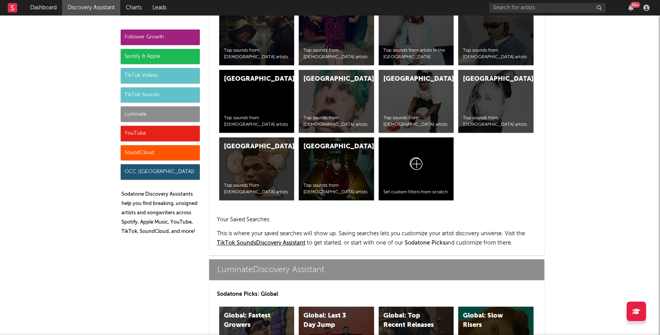
scroll to position [3443, 0]
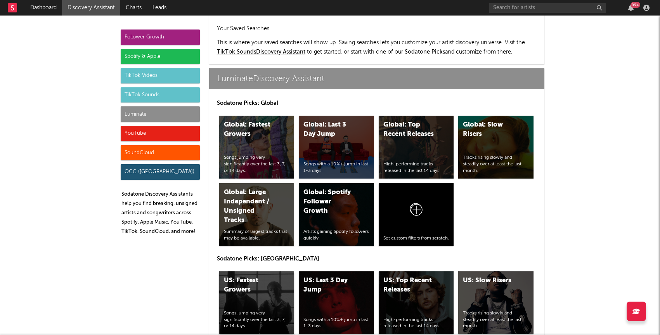
click at [262, 271] on div "US: Fastest Growers Songs jumping very significantly over the last 3, 7, or 14 …" at bounding box center [256, 302] width 75 height 63
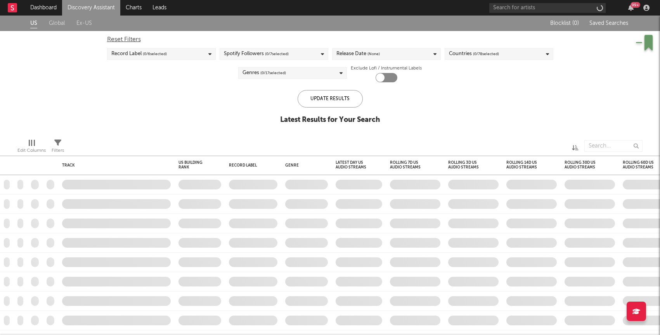
checkbox input "true"
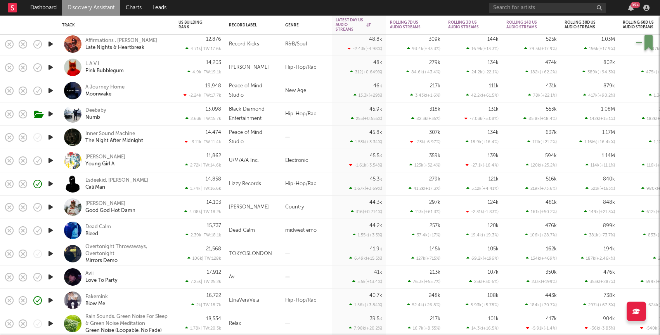
click at [50, 160] on icon "button" at bounding box center [51, 161] width 8 height 10
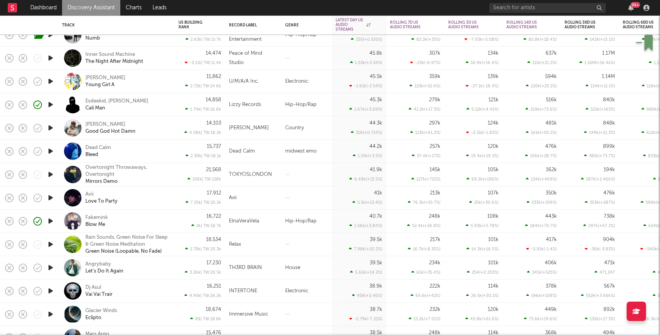
click at [48, 220] on icon "button" at bounding box center [51, 221] width 8 height 10
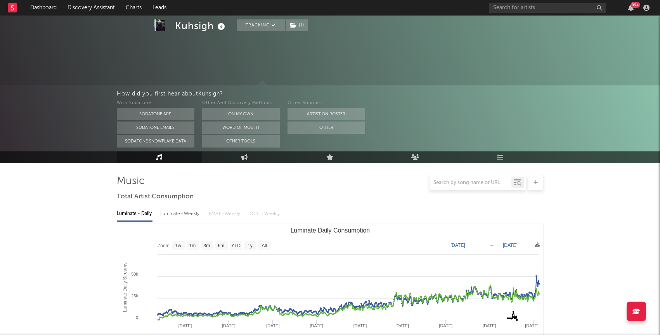
select select "6m"
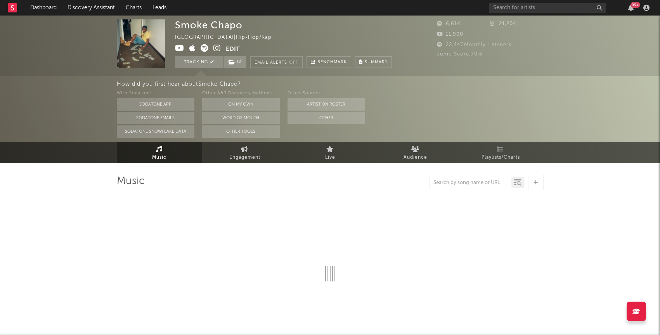
select select "6m"
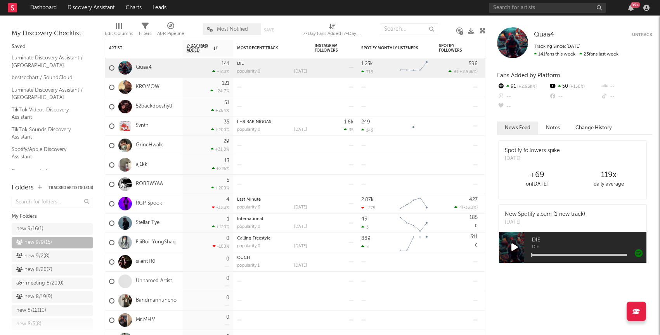
click at [154, 244] on link "FliiBoii YungShaq" at bounding box center [156, 242] width 40 height 7
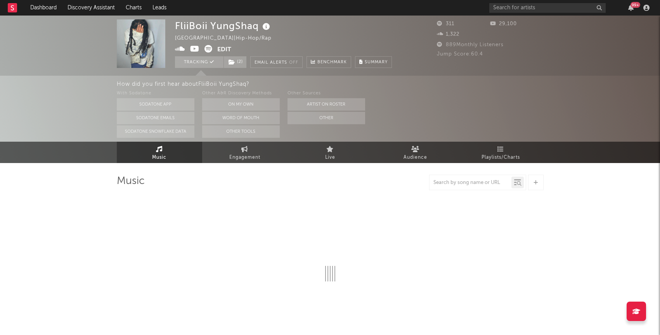
select select "1w"
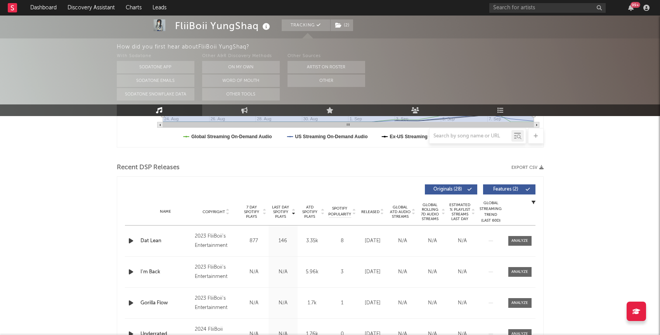
scroll to position [234, 0]
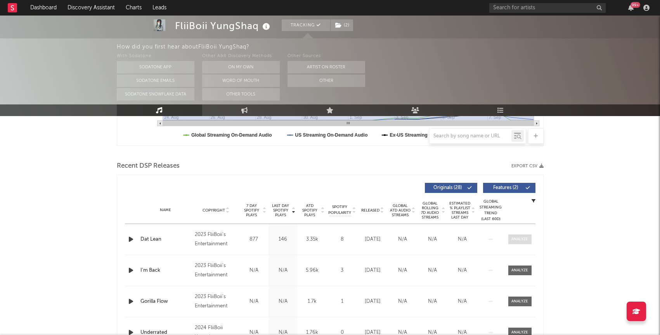
click at [516, 239] on div at bounding box center [519, 239] width 17 height 6
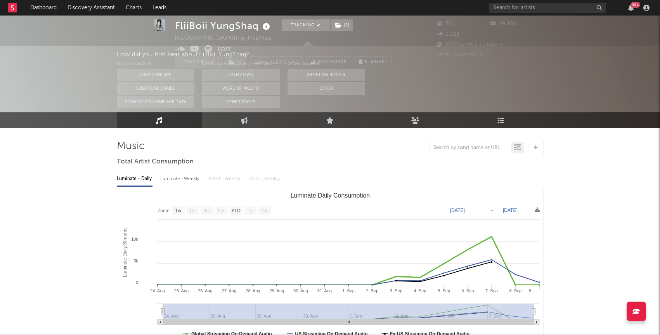
scroll to position [5, 0]
